Goal: Task Accomplishment & Management: Manage account settings

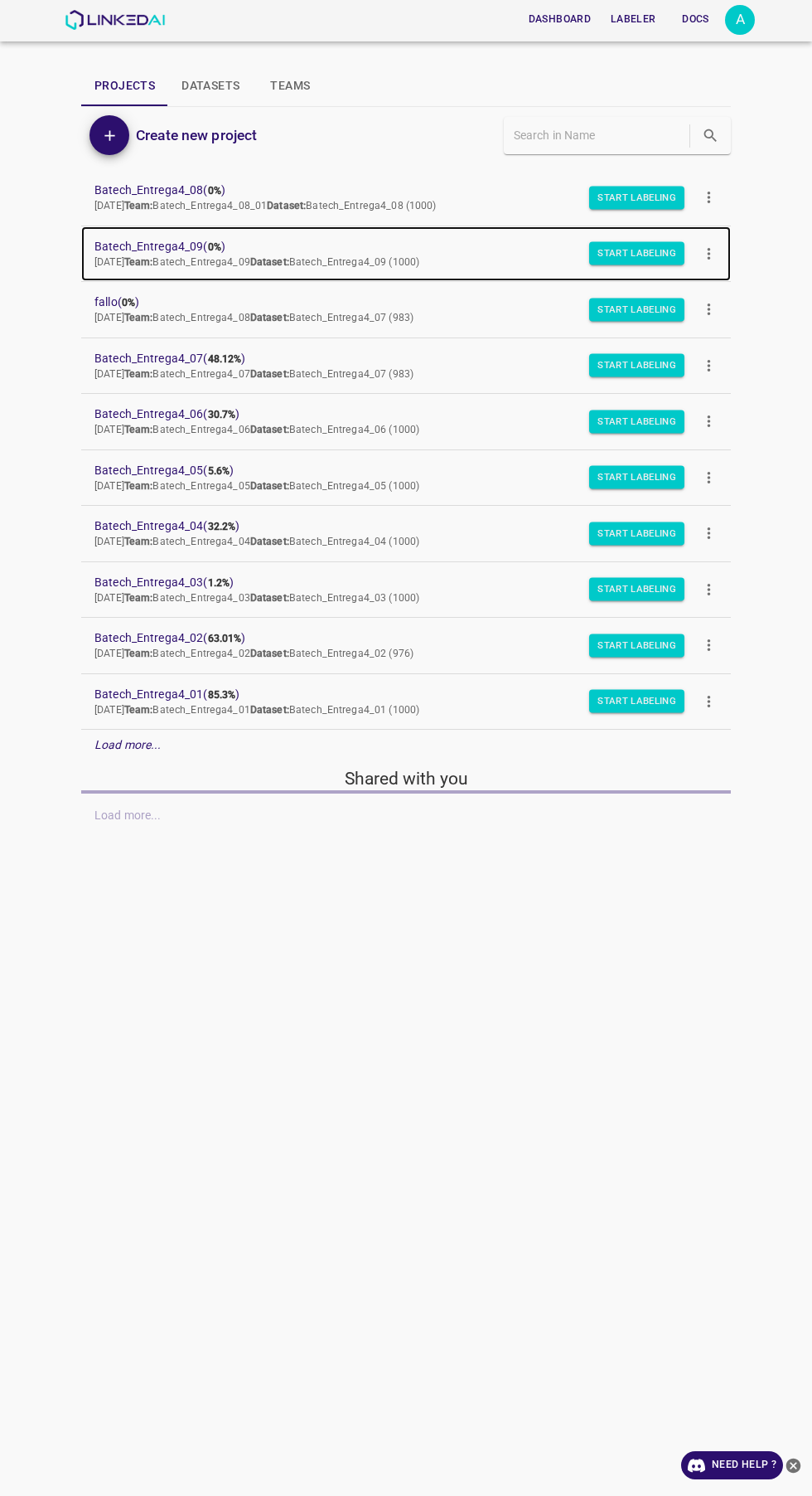
click at [180, 247] on span "Batech_Entrega4_09 ( 0% )" at bounding box center [393, 247] width 597 height 17
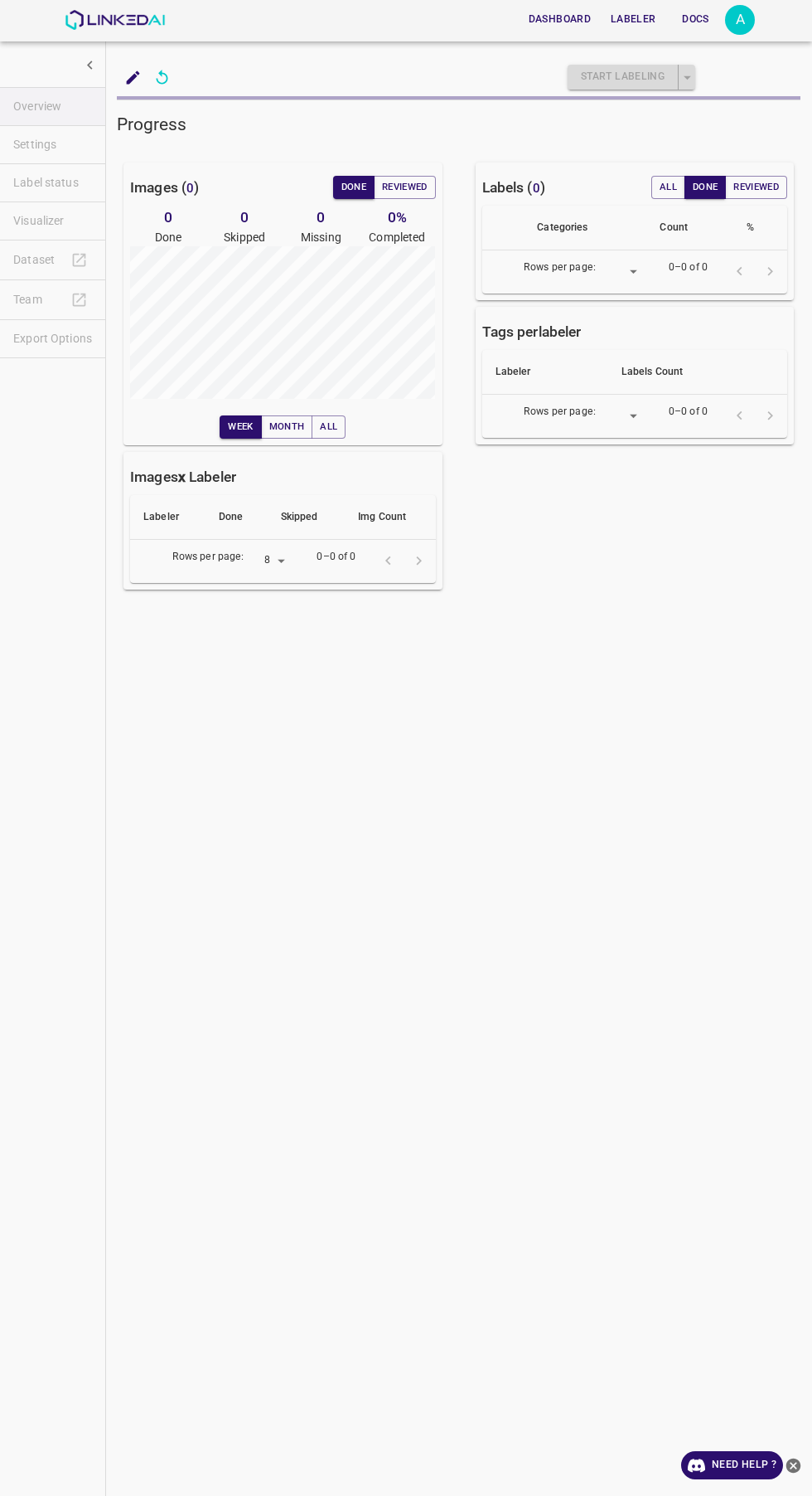
click at [27, 290] on ul "Overview Settings Label status Visualizer Dataset Team Export Options" at bounding box center [53, 223] width 106 height 284
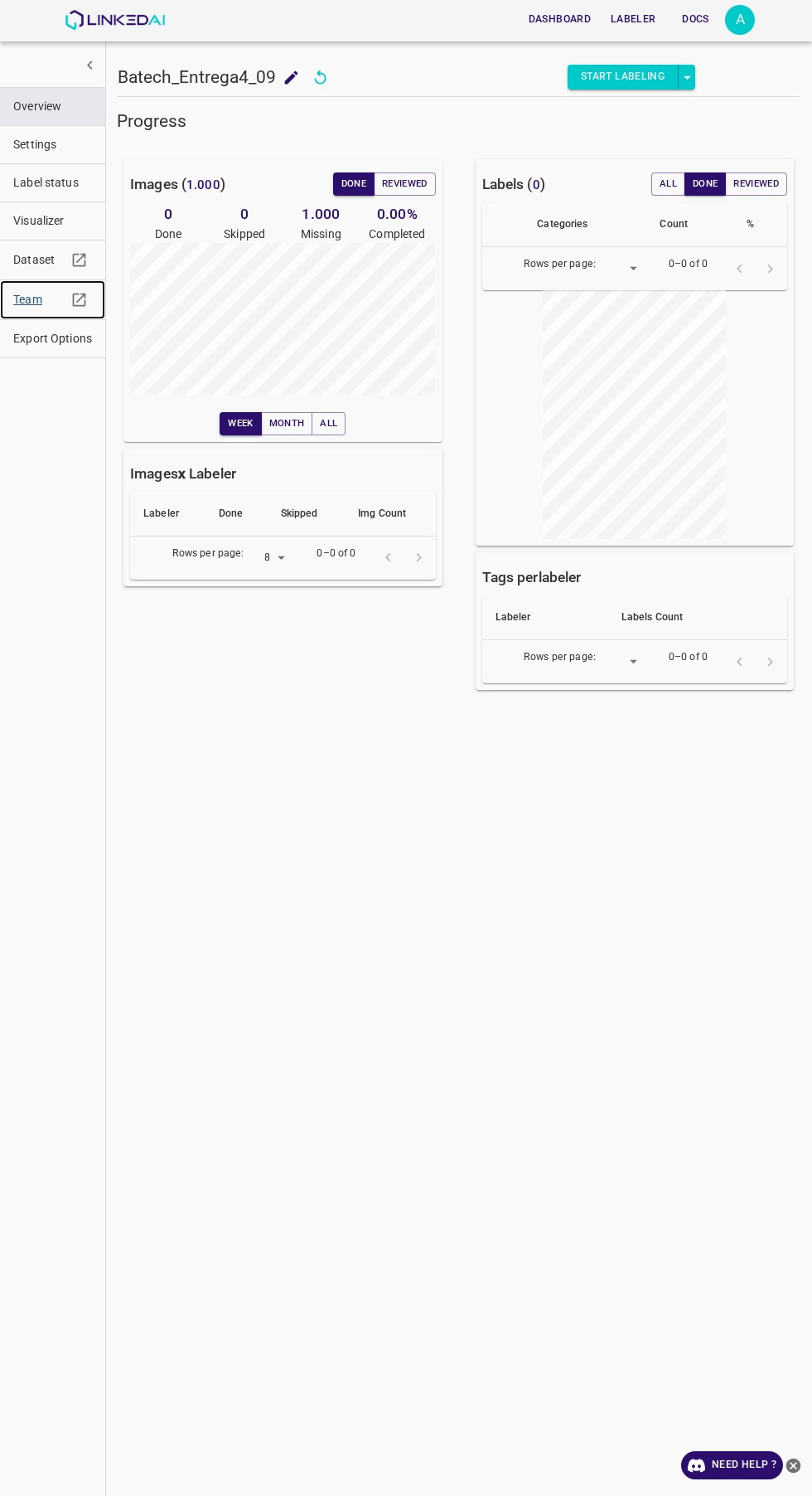
click at [33, 297] on span "Team" at bounding box center [39, 300] width 53 height 17
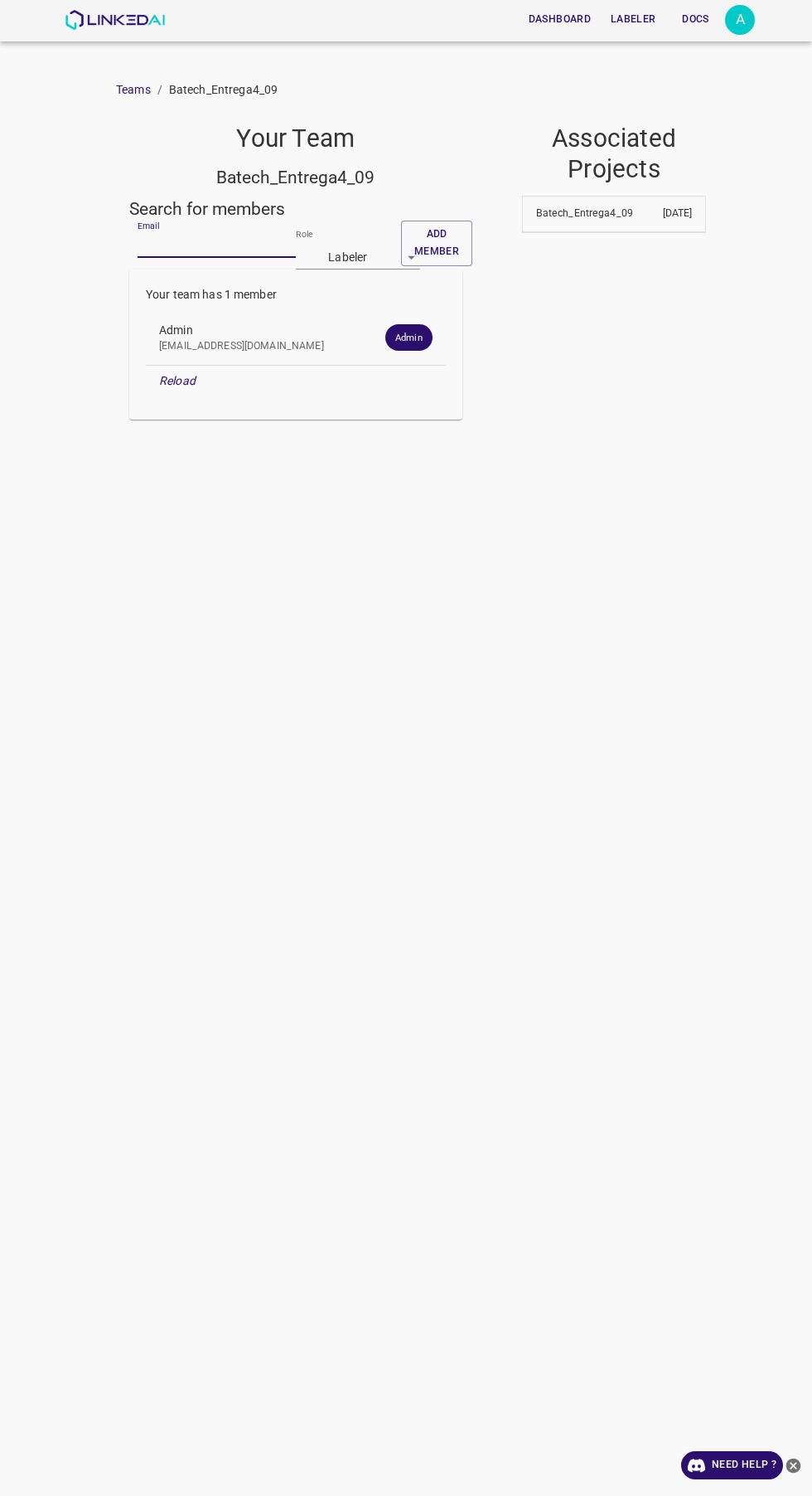
paste input "molinamarly@hotmail.com"
type input "molinamarly@hotmail.com"
click at [433, 250] on button "Add member" at bounding box center [437, 243] width 71 height 45
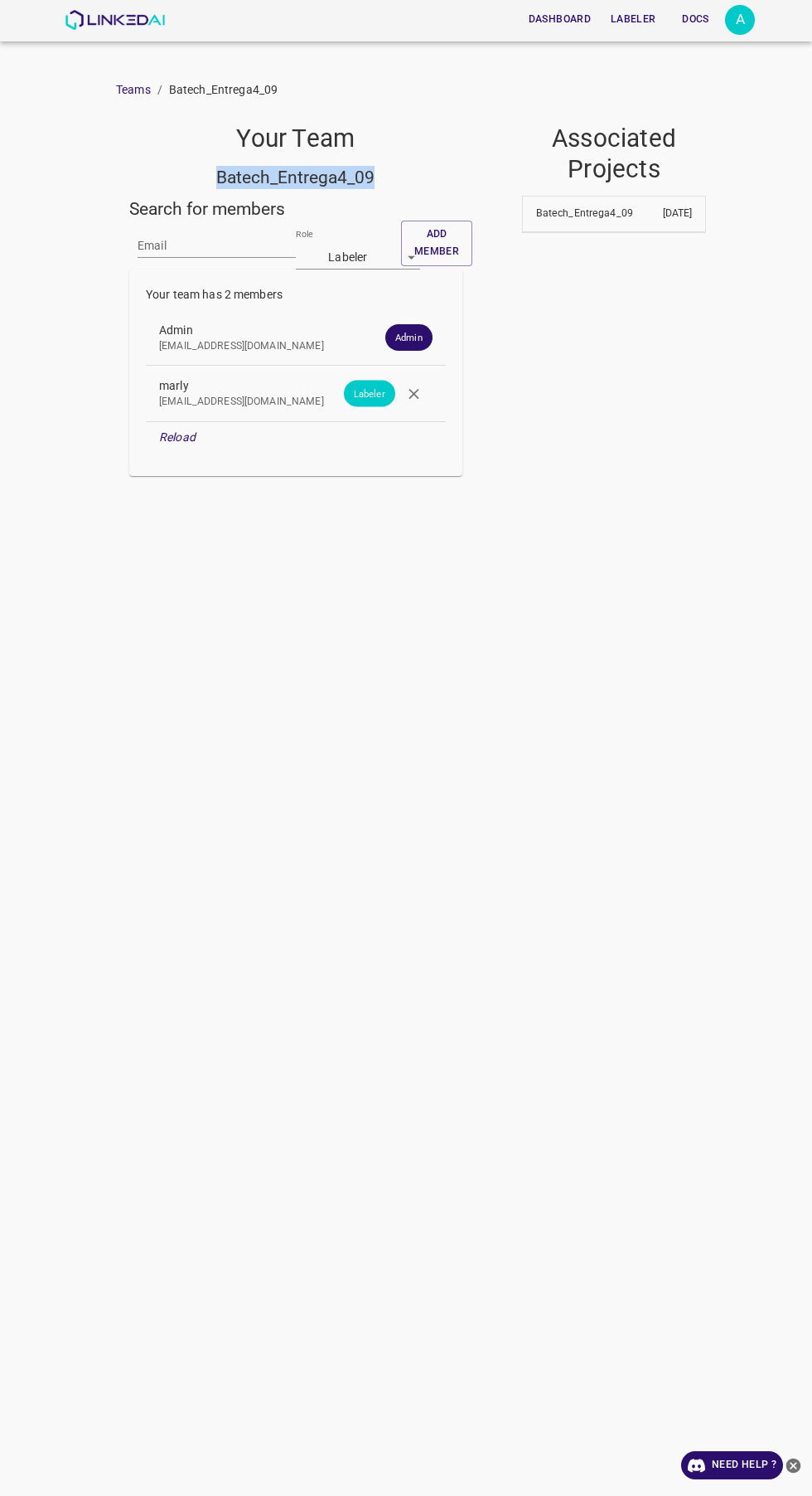
copy h5 "Batech_Entrega4_09"
